Goal: Transaction & Acquisition: Purchase product/service

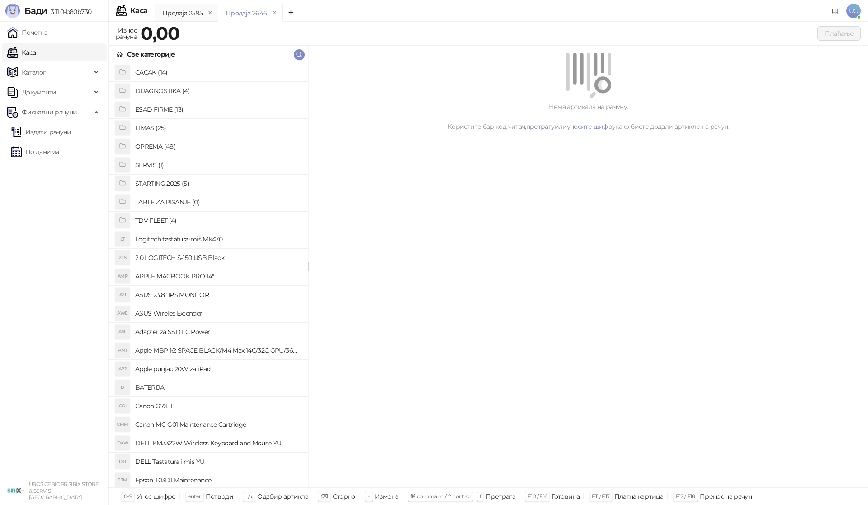
click at [163, 145] on h4 "OPREMA (48)" at bounding box center [218, 146] width 166 height 14
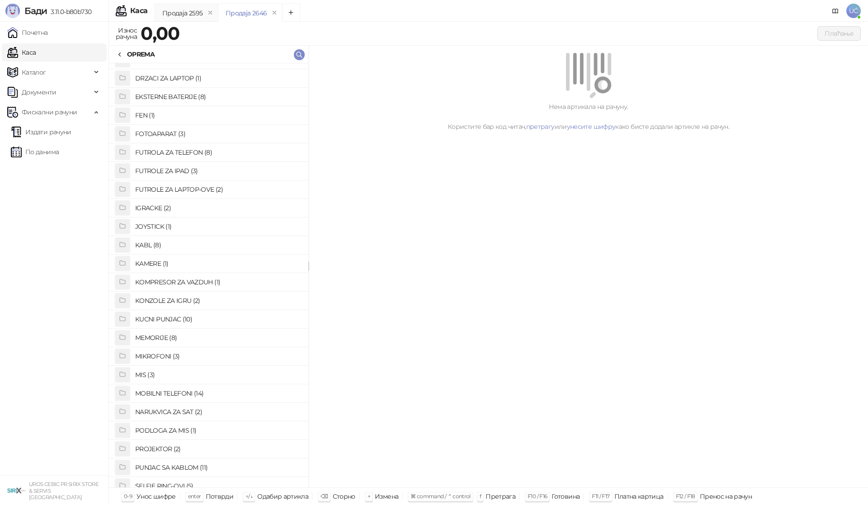
scroll to position [104, 0]
click at [188, 150] on h4 "FUTROLA ZA TELEFON (8)" at bounding box center [218, 153] width 166 height 14
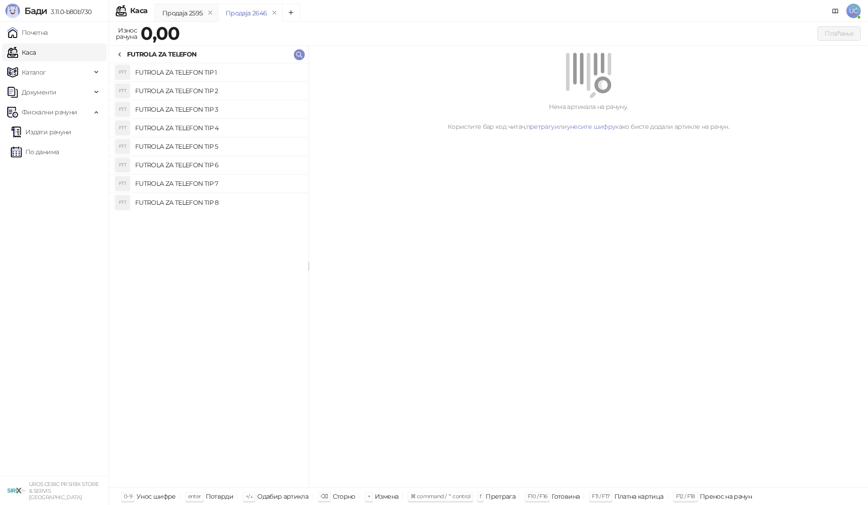
click at [207, 108] on h4 "FUTROLA ZA TELEFON TIP 3" at bounding box center [218, 109] width 166 height 14
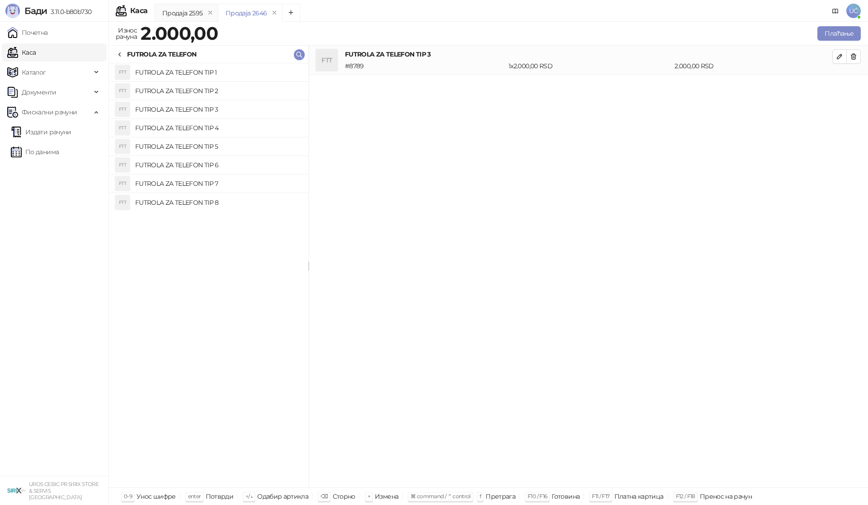
click at [210, 91] on h4 "FUTROLA ZA TELEFON TIP 2" at bounding box center [218, 91] width 166 height 14
click at [854, 53] on icon "button" at bounding box center [853, 56] width 7 height 7
click at [852, 35] on button "Плаћање" at bounding box center [838, 33] width 43 height 14
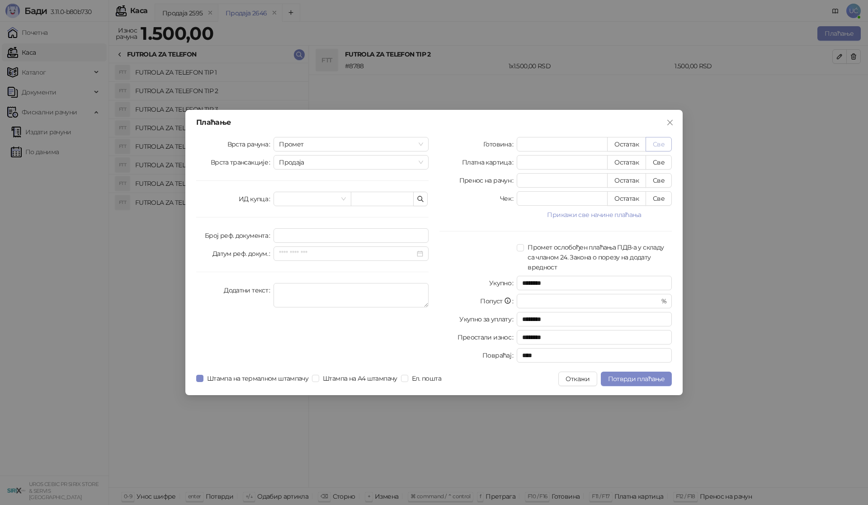
click at [655, 140] on button "Све" at bounding box center [658, 144] width 26 height 14
type input "****"
click at [625, 373] on button "Потврди плаћање" at bounding box center [636, 378] width 71 height 14
